Goal: Information Seeking & Learning: Learn about a topic

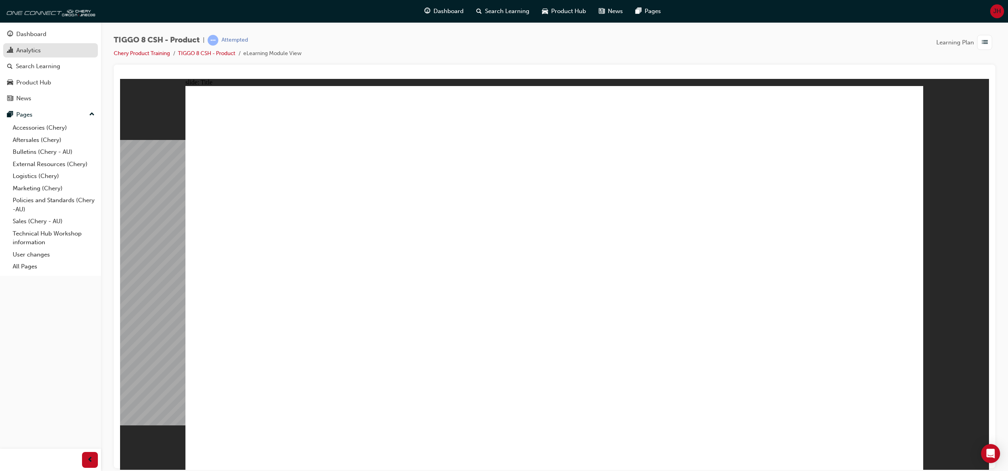
click at [30, 50] on div "Analytics" at bounding box center [28, 50] width 25 height 9
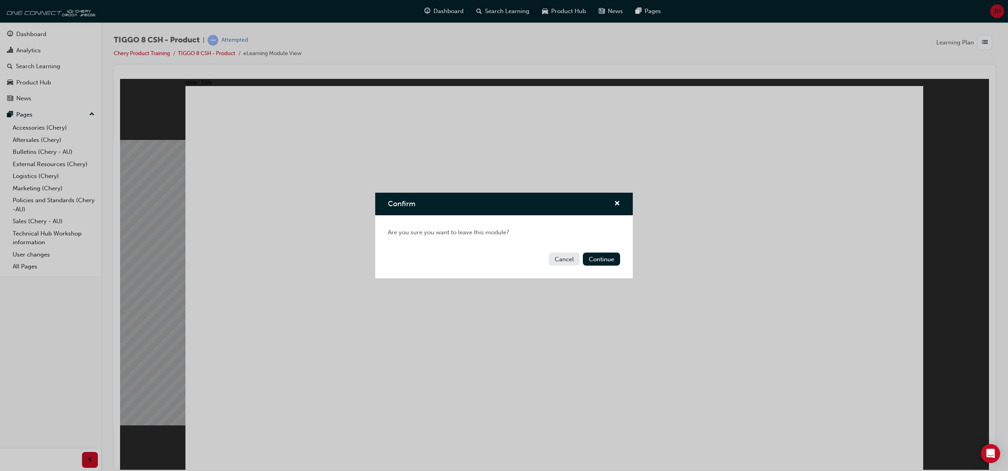
click at [565, 258] on button "Cancel" at bounding box center [564, 258] width 31 height 13
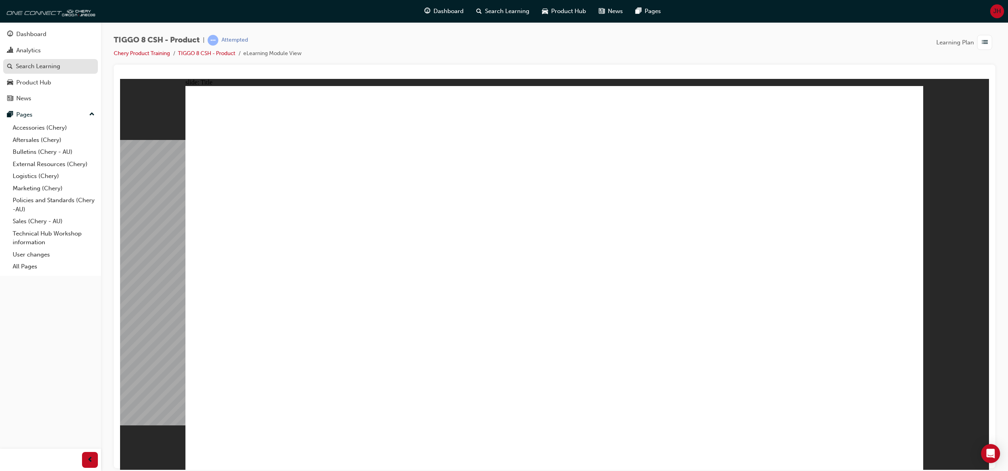
click at [29, 67] on div "Search Learning" at bounding box center [38, 66] width 44 height 9
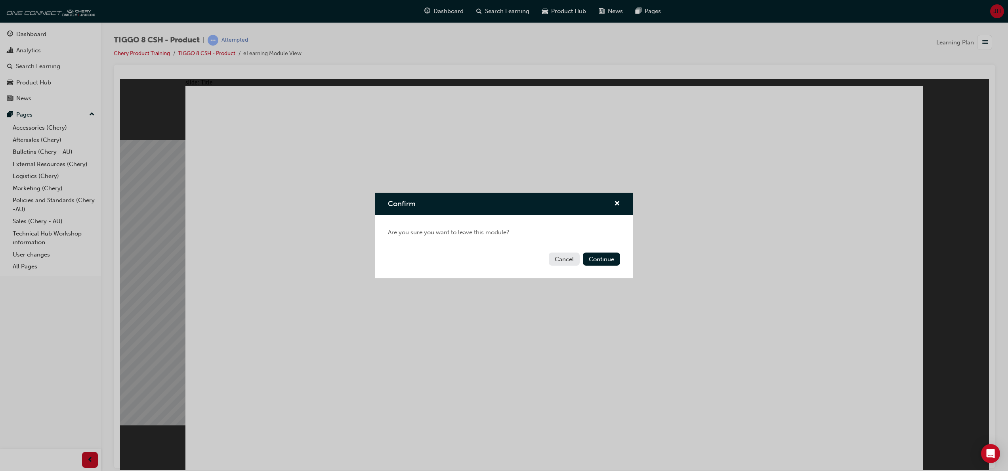
click at [566, 256] on button "Cancel" at bounding box center [564, 258] width 31 height 13
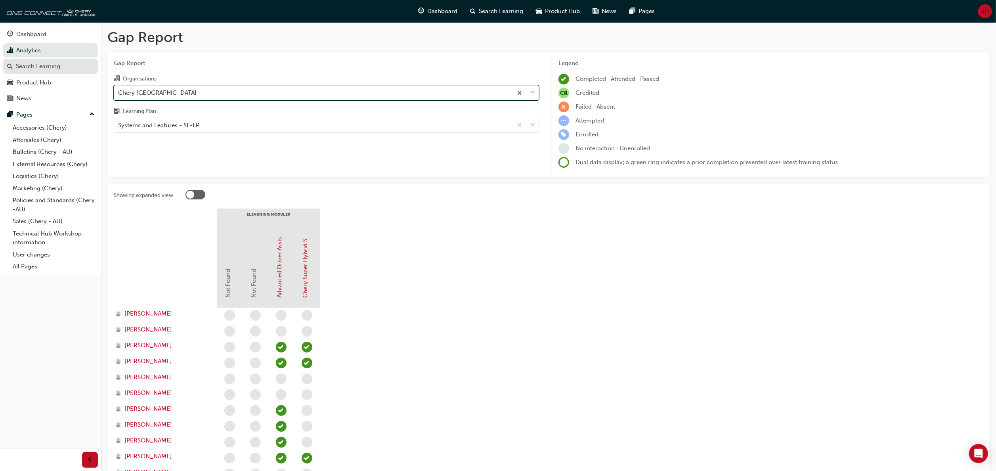
click at [47, 63] on div "Search Learning" at bounding box center [38, 66] width 44 height 9
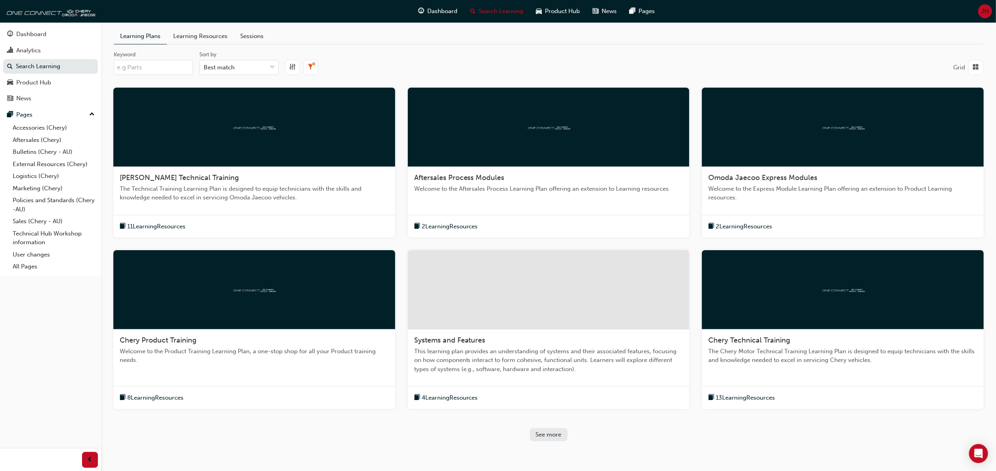
click at [157, 395] on span "8 Learning Resources" at bounding box center [155, 397] width 56 height 9
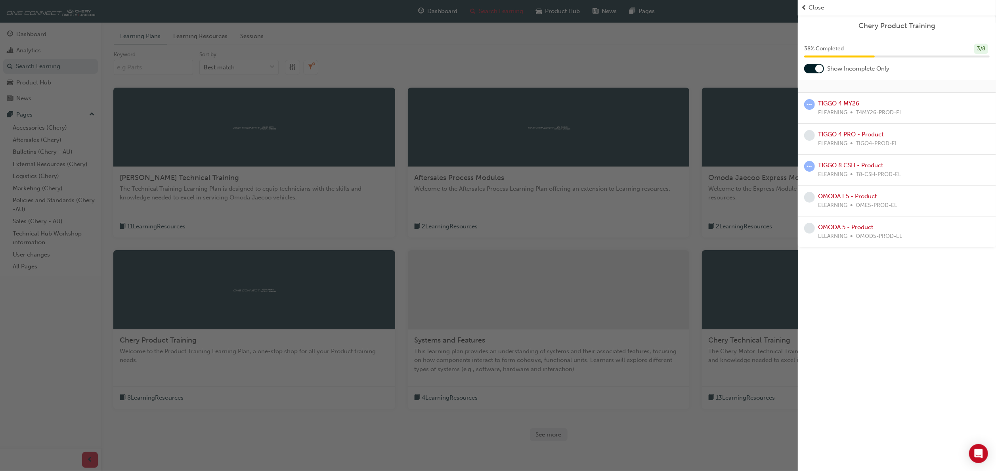
click at [834, 100] on link "TIGGO 4 MY26" at bounding box center [838, 103] width 41 height 7
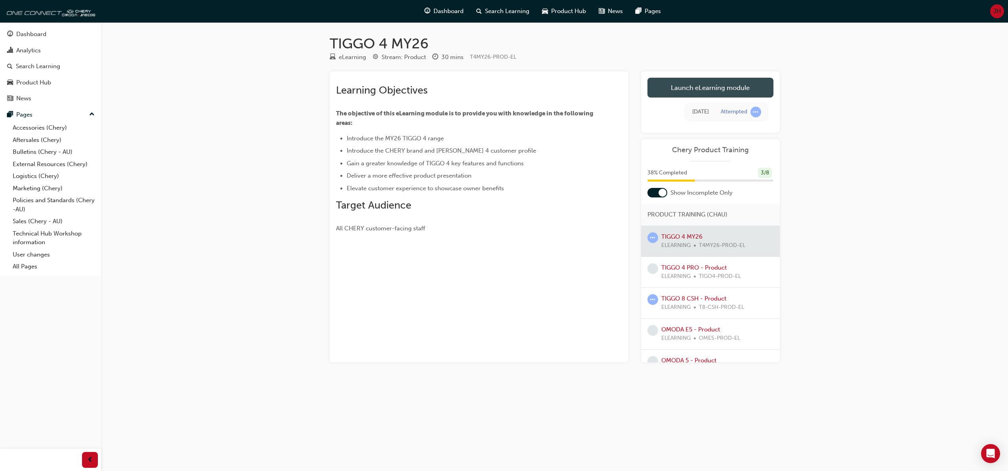
click at [711, 88] on link "Launch eLearning module" at bounding box center [710, 88] width 126 height 20
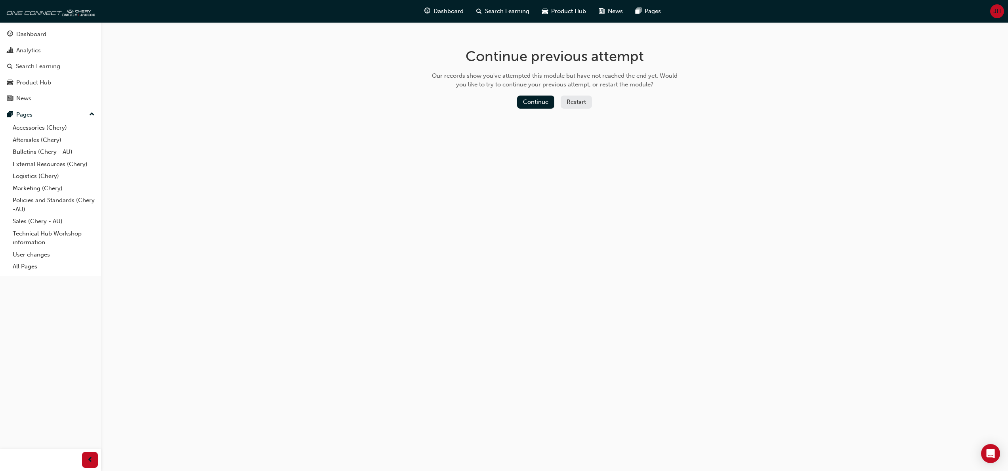
click at [576, 103] on button "Restart" at bounding box center [576, 101] width 31 height 13
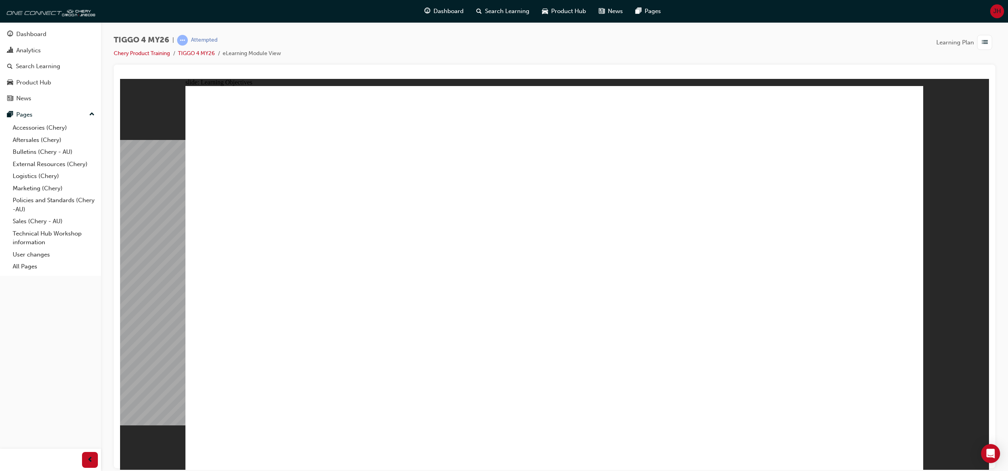
drag, startPoint x: 741, startPoint y: 244, endPoint x: 611, endPoint y: 250, distance: 130.5
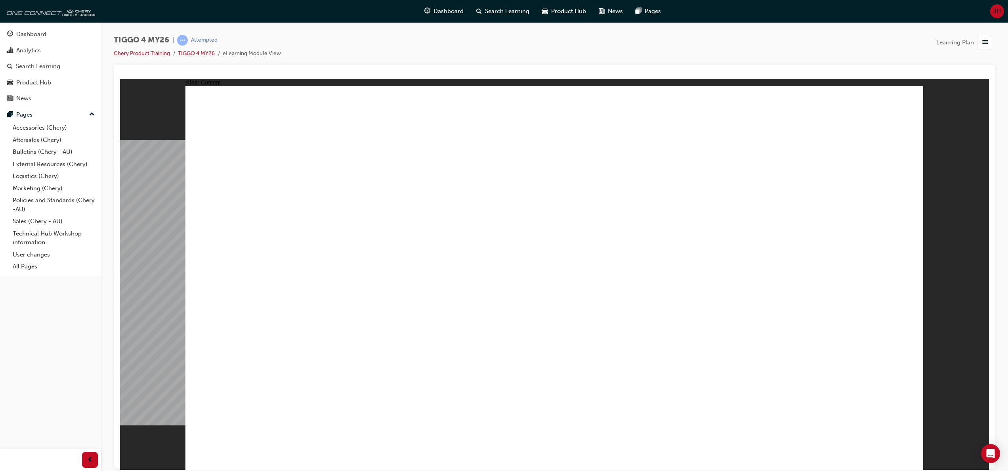
drag, startPoint x: 299, startPoint y: 250, endPoint x: 535, endPoint y: 273, distance: 237.2
drag, startPoint x: 357, startPoint y: 253, endPoint x: 466, endPoint y: 272, distance: 111.0
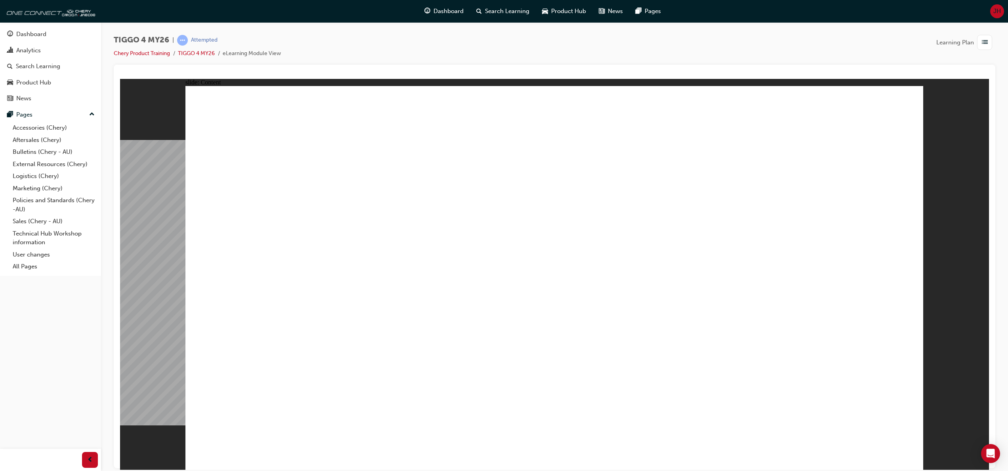
drag, startPoint x: 489, startPoint y: 323, endPoint x: 385, endPoint y: 323, distance: 103.8
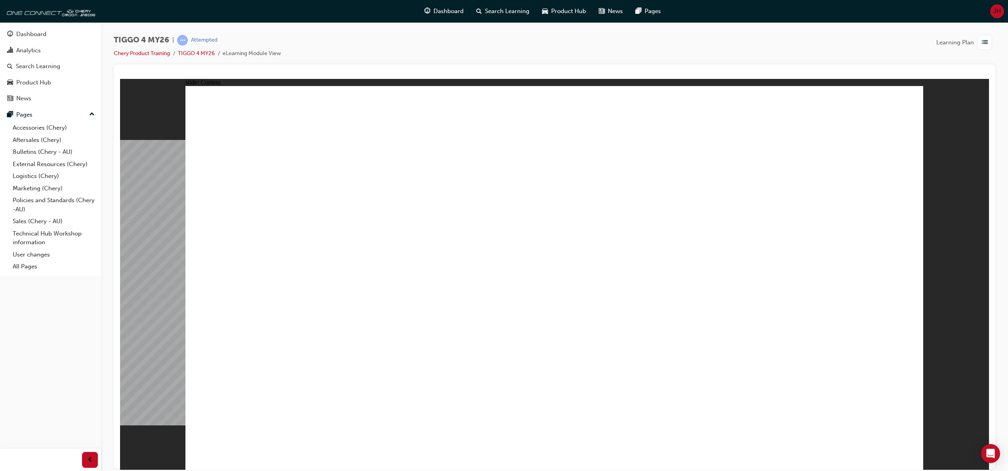
drag, startPoint x: 443, startPoint y: 246, endPoint x: 646, endPoint y: 298, distance: 209.8
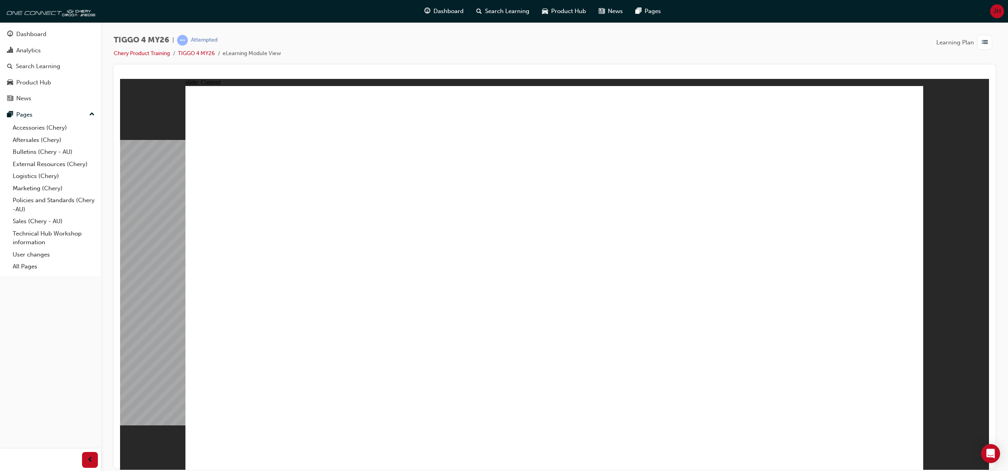
drag, startPoint x: 660, startPoint y: 248, endPoint x: 503, endPoint y: 349, distance: 186.1
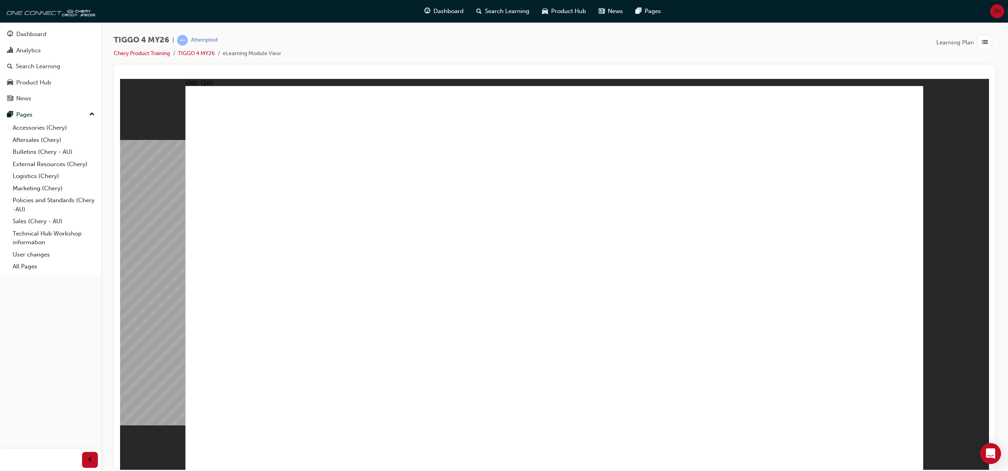
click at [992, 450] on icon "Open Intercom Messenger" at bounding box center [990, 453] width 9 height 10
radio input "true"
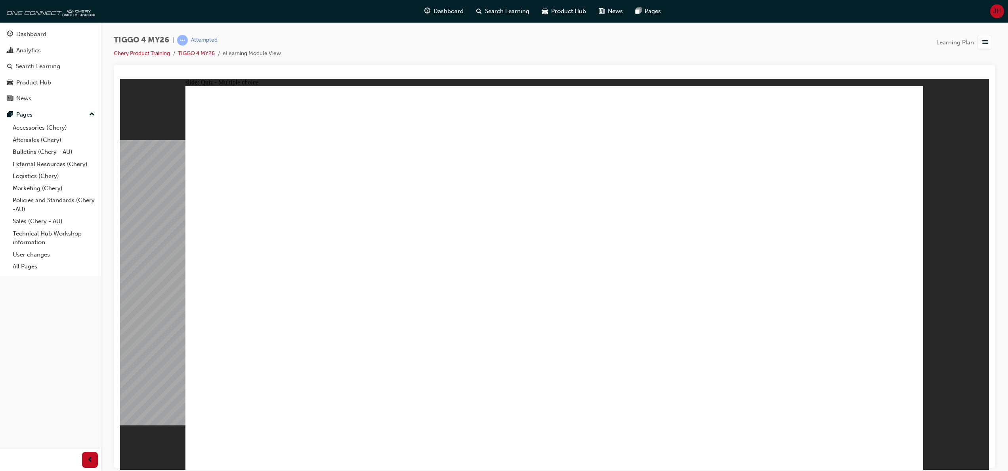
drag, startPoint x: 691, startPoint y: 224, endPoint x: 260, endPoint y: 371, distance: 455.5
drag, startPoint x: 395, startPoint y: 222, endPoint x: 393, endPoint y: 374, distance: 152.5
drag, startPoint x: 251, startPoint y: 222, endPoint x: 531, endPoint y: 374, distance: 318.4
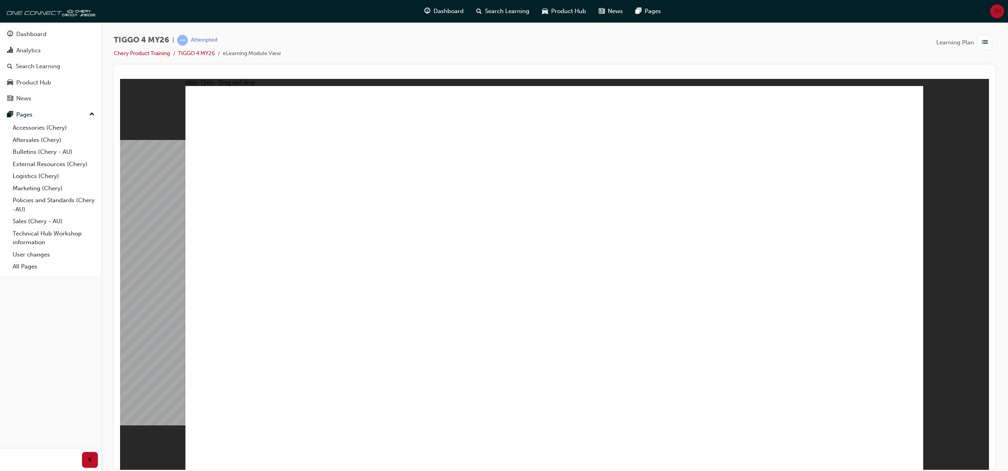
drag, startPoint x: 530, startPoint y: 217, endPoint x: 675, endPoint y: 366, distance: 208.7
drag, startPoint x: 834, startPoint y: 220, endPoint x: 834, endPoint y: 368, distance: 147.8
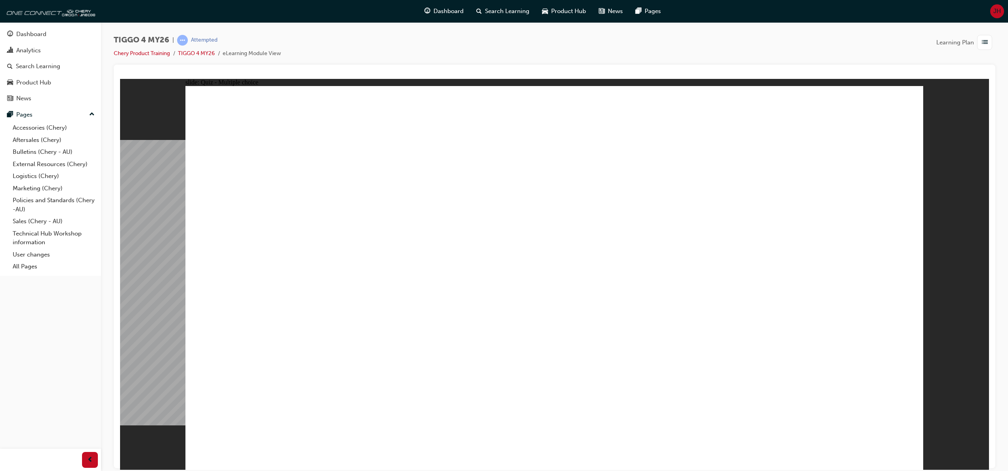
radio input "true"
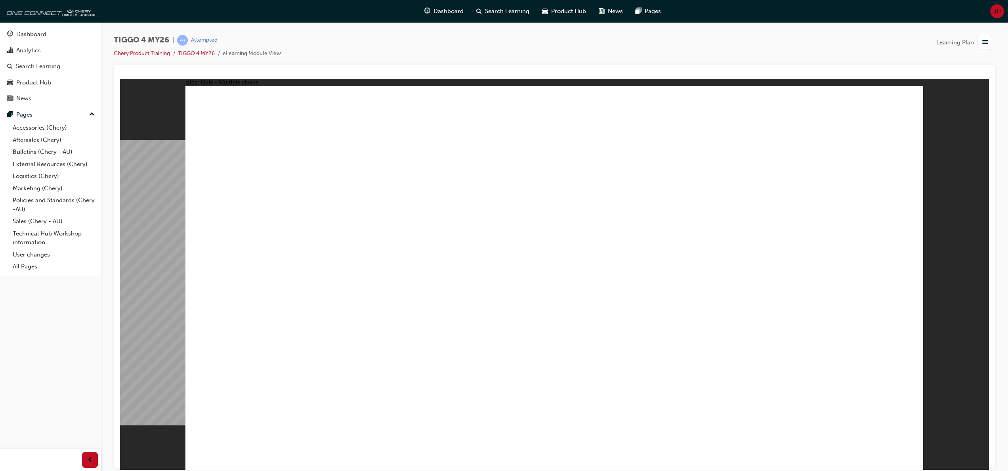
drag, startPoint x: 401, startPoint y: 314, endPoint x: 769, endPoint y: 176, distance: 392.7
drag, startPoint x: 300, startPoint y: 320, endPoint x: 647, endPoint y: 188, distance: 371.7
drag, startPoint x: 433, startPoint y: 238, endPoint x: 626, endPoint y: 212, distance: 195.1
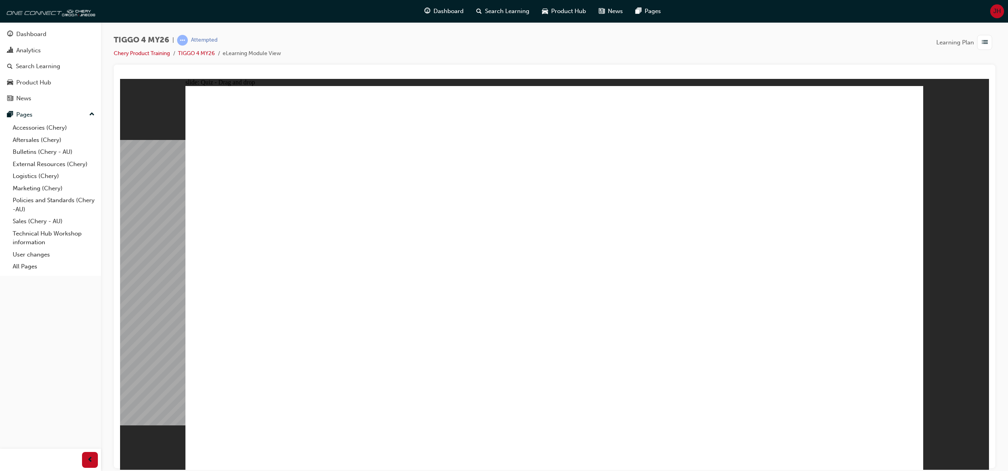
drag, startPoint x: 284, startPoint y: 287, endPoint x: 805, endPoint y: 221, distance: 525.1
drag, startPoint x: 271, startPoint y: 244, endPoint x: 791, endPoint y: 244, distance: 519.8
drag, startPoint x: 441, startPoint y: 285, endPoint x: 803, endPoint y: 279, distance: 361.4
drag, startPoint x: 290, startPoint y: 355, endPoint x: 813, endPoint y: 295, distance: 526.8
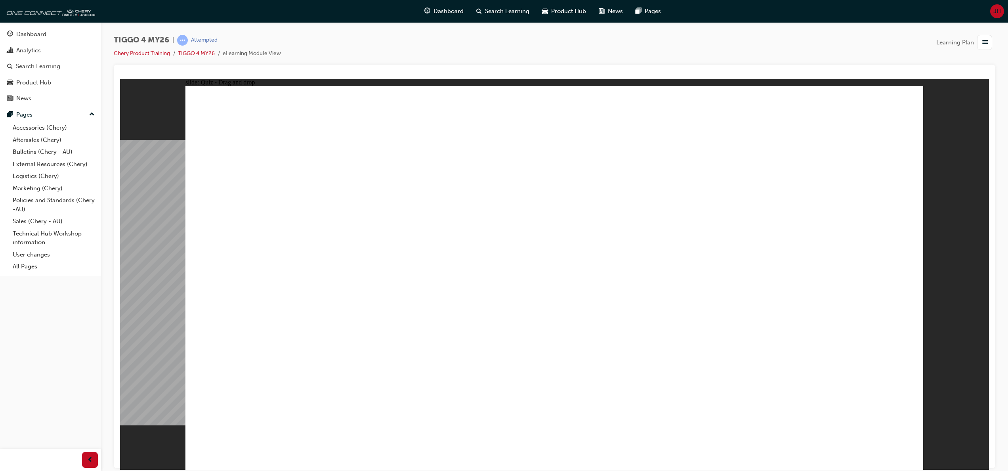
radio input "true"
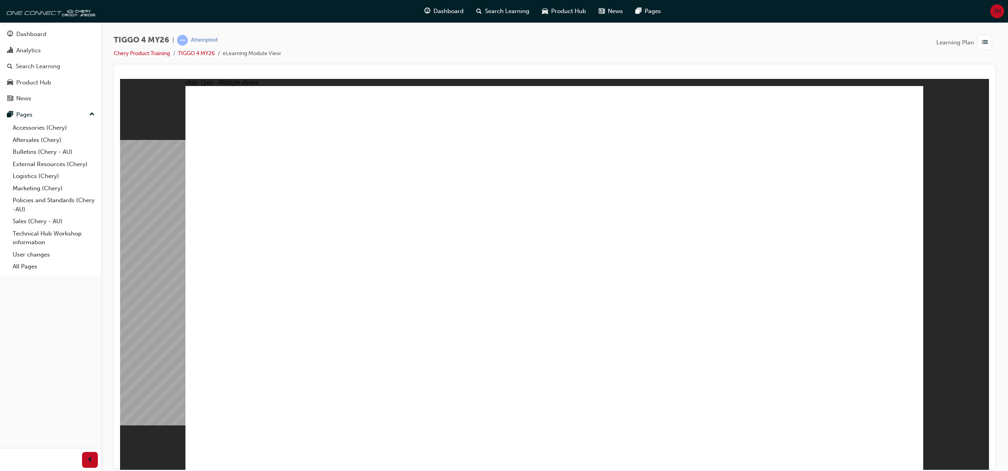
radio input "true"
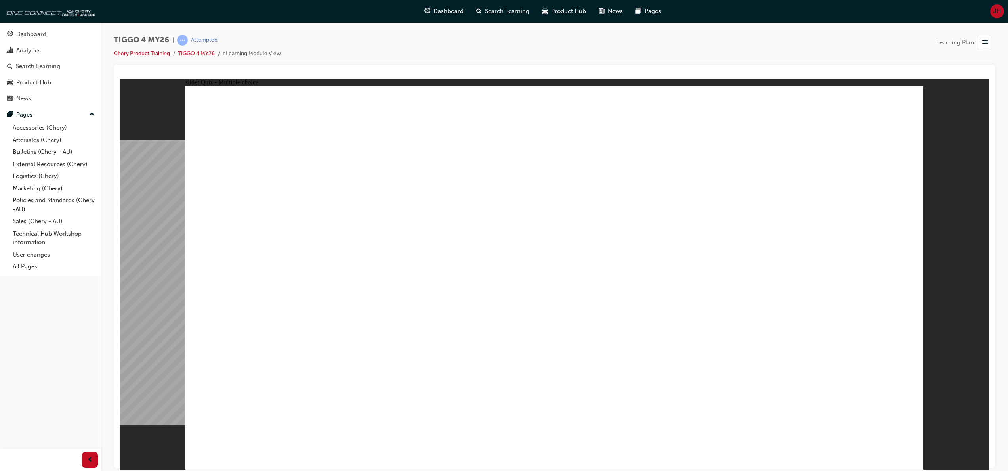
radio input "true"
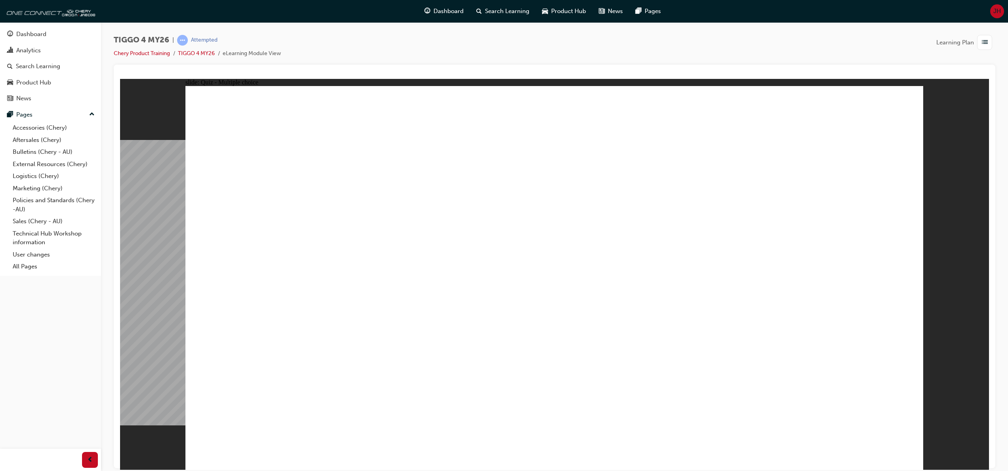
radio input "true"
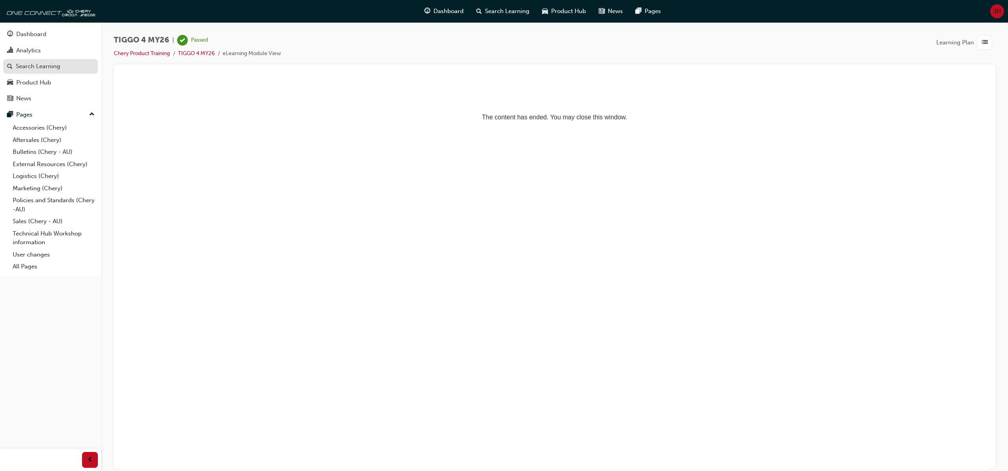
click at [49, 68] on div "Search Learning" at bounding box center [38, 66] width 44 height 9
